Goal: Task Accomplishment & Management: Use online tool/utility

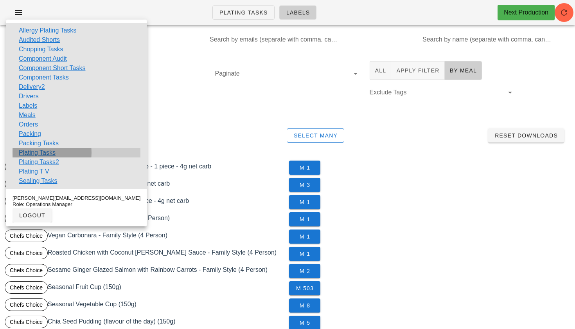
click at [47, 152] on link "Plating Tasks" at bounding box center [37, 152] width 37 height 9
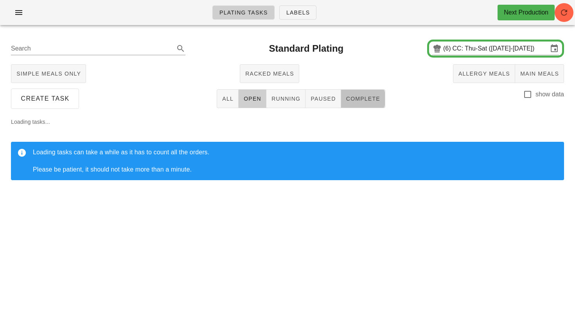
click at [376, 101] on span "Complete" at bounding box center [363, 98] width 34 height 6
click at [469, 54] on input "CC: Thu-Sat (Sep 4-Sep 6)" at bounding box center [500, 48] width 95 height 13
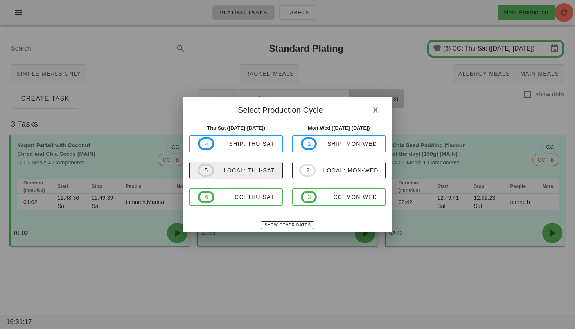
click at [247, 165] on span "5 local: Thu-Sat" at bounding box center [236, 170] width 77 height 13
type input "local: Thu-Sat ([DATE]-[DATE])"
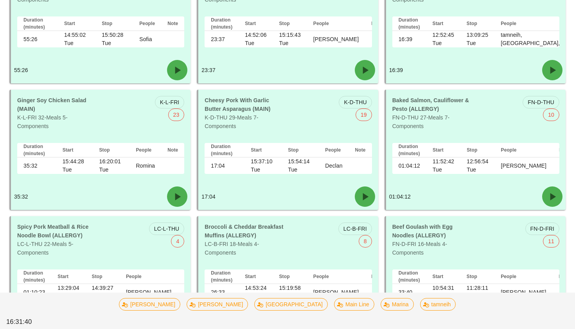
scroll to position [948, 0]
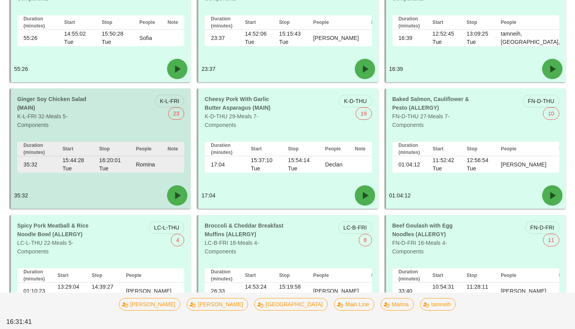
click at [93, 136] on div "Duration (minutes) Start Stop People Note 35:32 15:44:28 Tue 16:20:01 Tue Romina" at bounding box center [101, 158] width 180 height 47
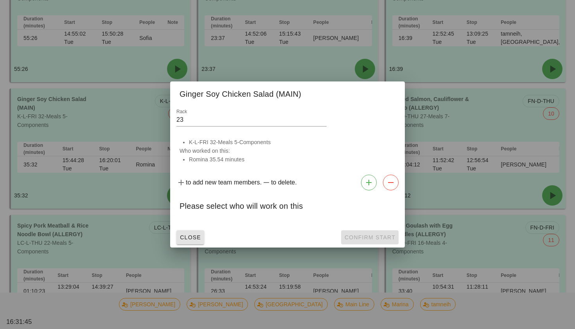
click at [188, 233] on button "Close" at bounding box center [190, 237] width 28 height 14
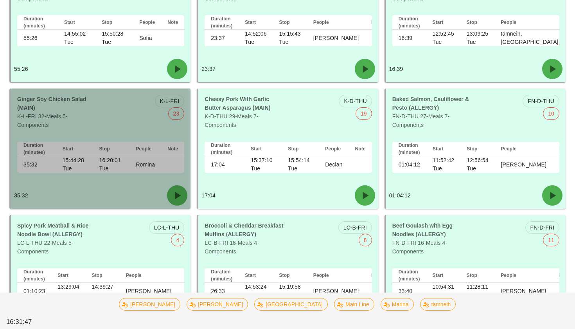
click at [144, 119] on div "K-L-FRI 23" at bounding box center [145, 112] width 88 height 44
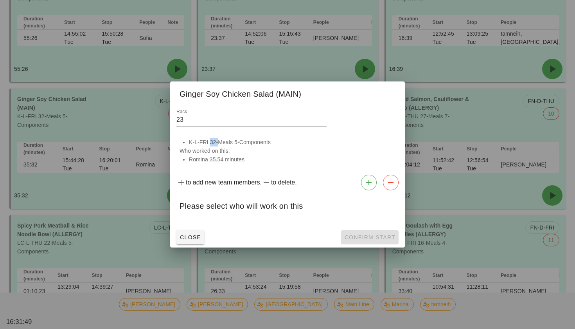
drag, startPoint x: 216, startPoint y: 142, endPoint x: 209, endPoint y: 144, distance: 7.2
click at [209, 144] on li "K-L-FRI 32-Meals 5-Components" at bounding box center [292, 142] width 207 height 9
click at [130, 146] on div at bounding box center [287, 164] width 575 height 329
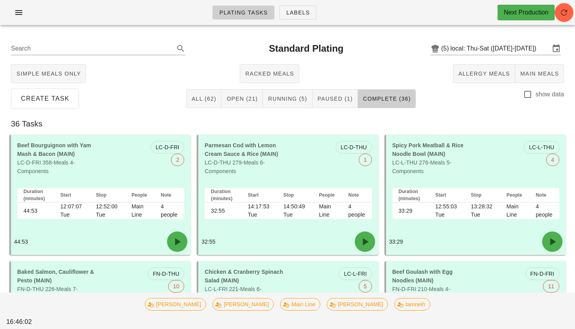
click at [304, 1] on ul "Plating Tasks Labels" at bounding box center [264, 12] width 123 height 28
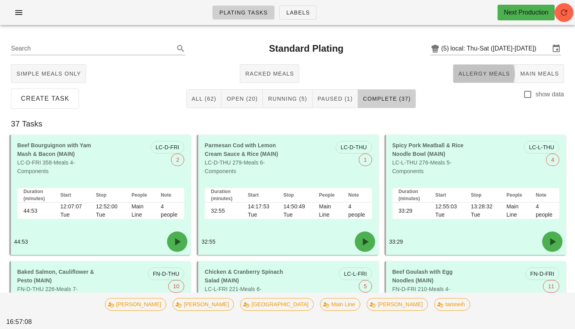
click at [460, 65] on button "Allergy Meals" at bounding box center [484, 73] width 62 height 19
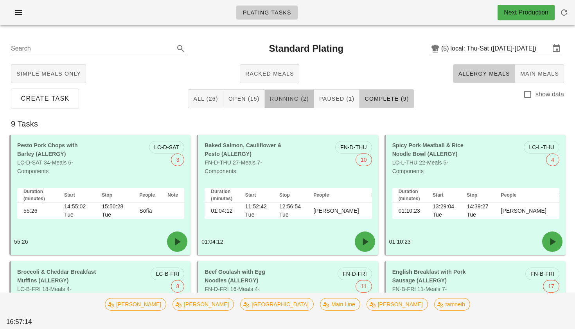
click at [300, 100] on span "Running (2)" at bounding box center [290, 98] width 40 height 6
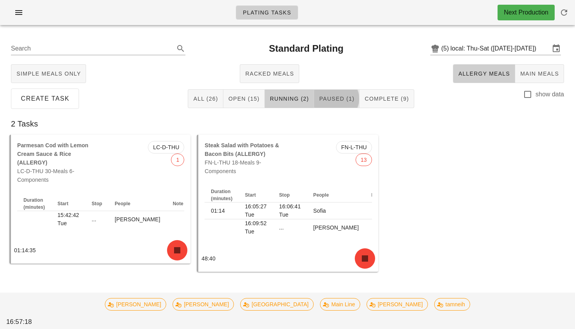
click at [336, 97] on span "Paused (1)" at bounding box center [337, 98] width 36 height 6
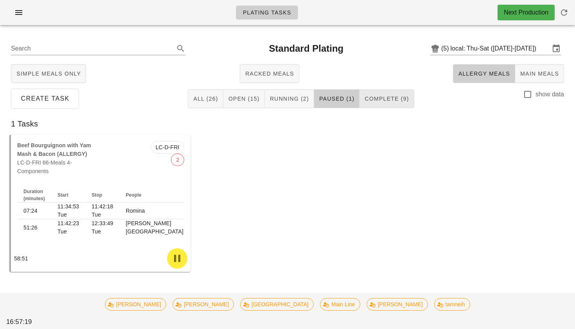
click at [381, 97] on span "Complete (9)" at bounding box center [386, 98] width 45 height 6
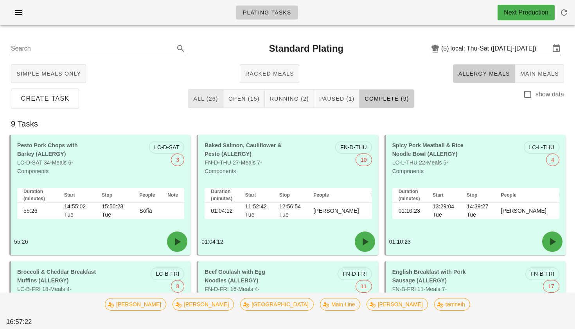
click at [212, 98] on span "All (26)" at bounding box center [205, 98] width 25 height 6
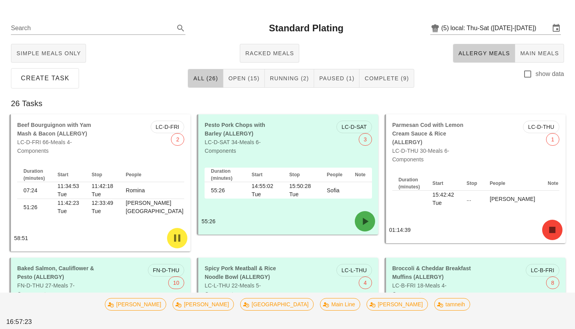
scroll to position [21, 0]
click at [249, 79] on span "Open (15)" at bounding box center [244, 78] width 32 height 6
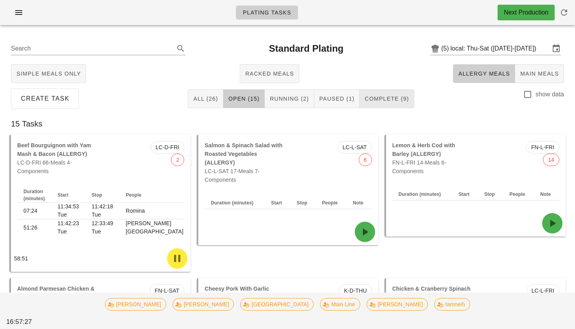
click at [383, 104] on button "Complete (9)" at bounding box center [387, 98] width 54 height 19
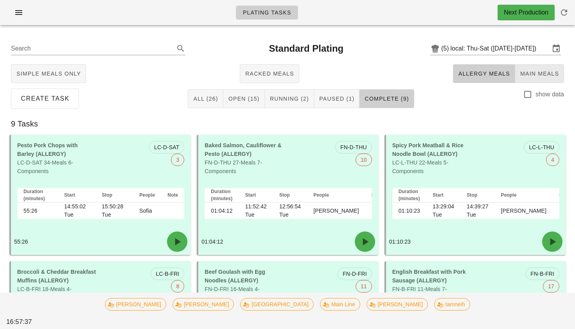
click at [528, 70] on span "Main Meals" at bounding box center [539, 73] width 39 height 6
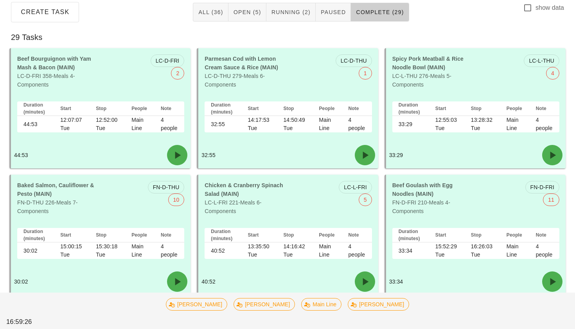
scroll to position [84, 0]
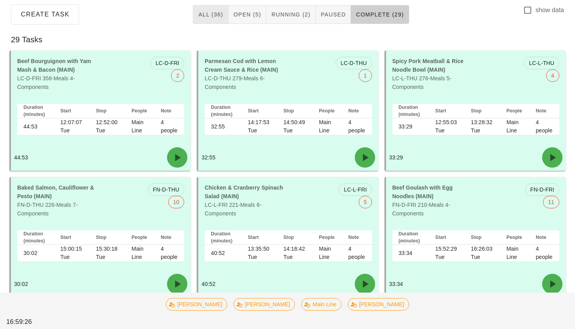
click at [218, 12] on span "All (36)" at bounding box center [210, 14] width 25 height 6
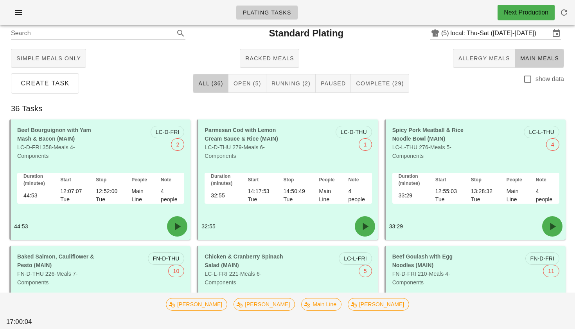
scroll to position [14, 0]
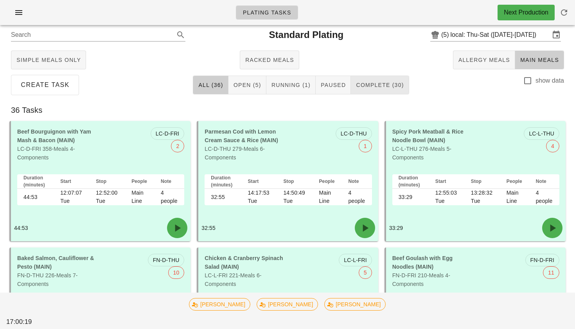
click at [356, 88] on span "Complete (30)" at bounding box center [380, 85] width 48 height 6
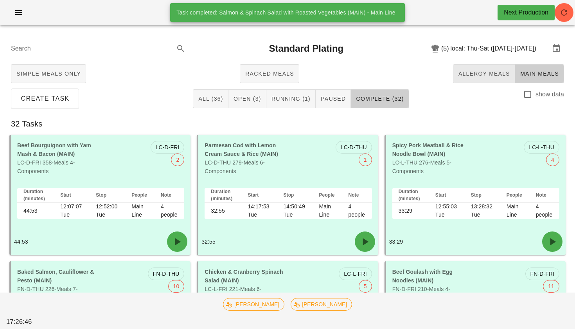
click at [474, 76] on span "Allergy Meals" at bounding box center [484, 73] width 52 height 6
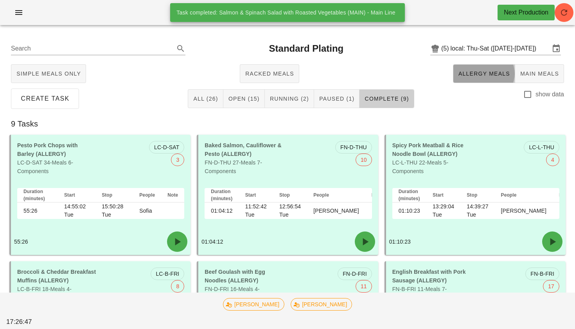
click at [474, 76] on span "Allergy Meals" at bounding box center [484, 73] width 52 height 6
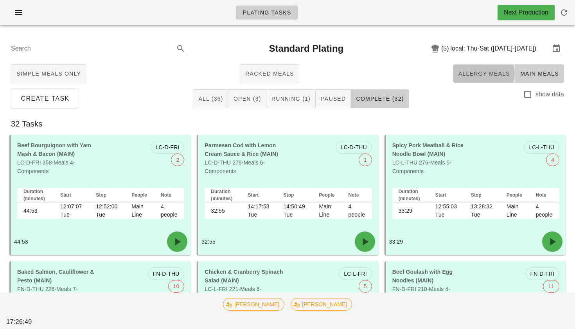
click at [474, 80] on button "Allergy Meals" at bounding box center [484, 73] width 62 height 19
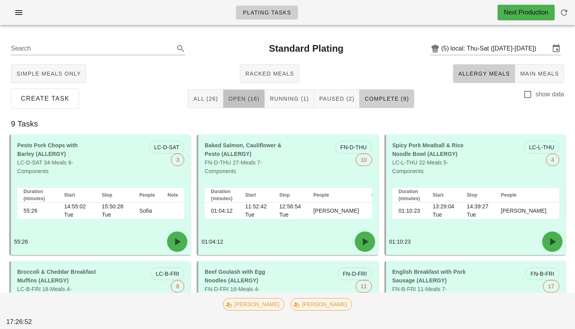
click at [251, 101] on span "Open (16)" at bounding box center [244, 98] width 32 height 6
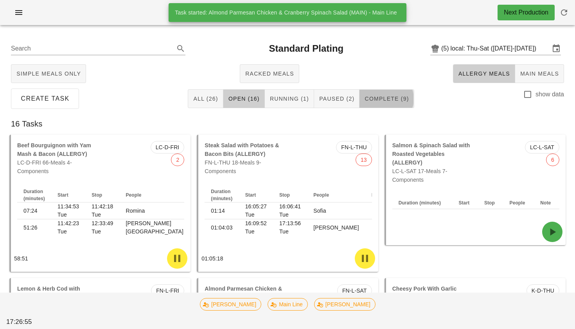
click at [380, 99] on span "Complete (9)" at bounding box center [386, 98] width 45 height 6
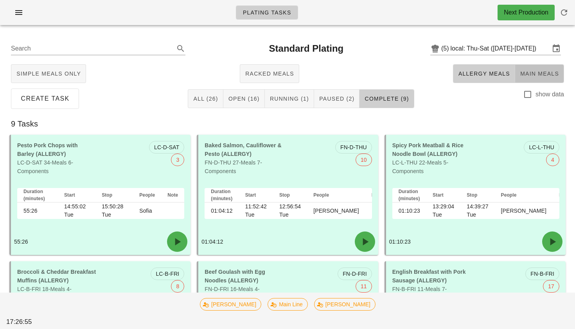
click at [560, 72] on button "Main Meals" at bounding box center [539, 73] width 49 height 19
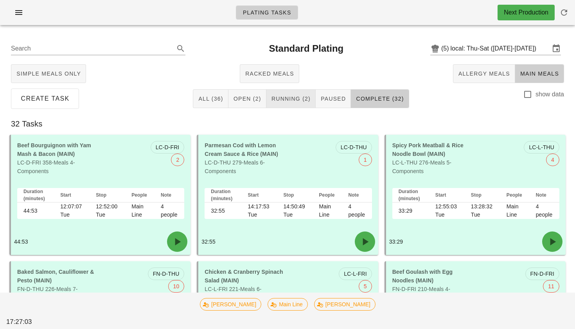
click at [300, 106] on button "Running (2)" at bounding box center [290, 98] width 49 height 19
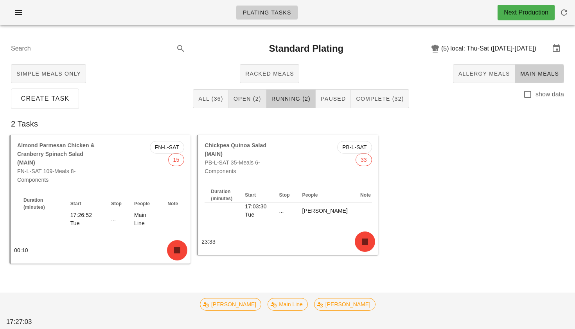
click at [250, 101] on span "Open (2)" at bounding box center [247, 98] width 28 height 6
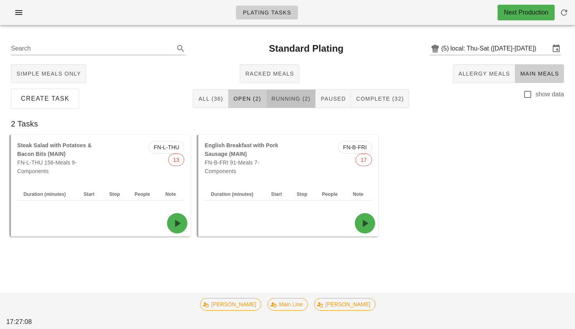
click at [283, 101] on span "Running (2)" at bounding box center [291, 98] width 40 height 6
